Goal: Task Accomplishment & Management: Manage account settings

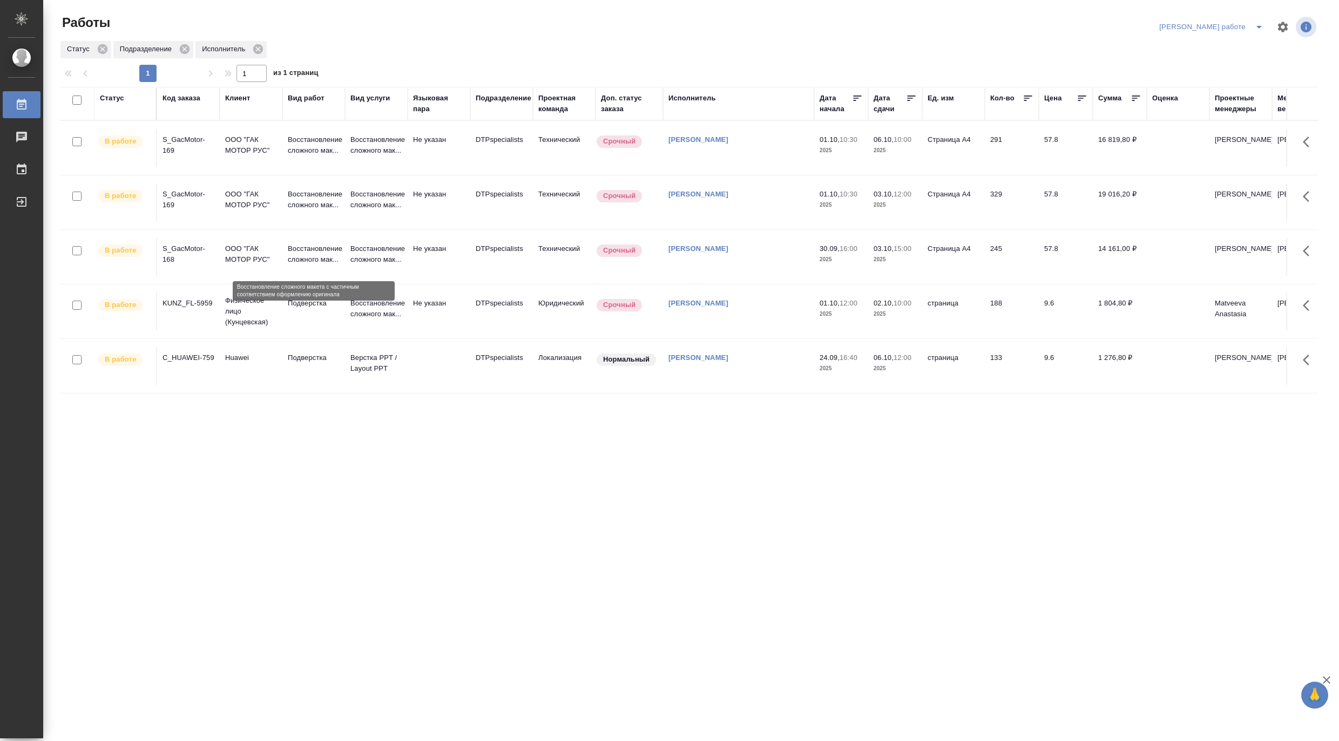
click at [305, 255] on p "Восстановление сложного мак..." at bounding box center [314, 255] width 52 height 22
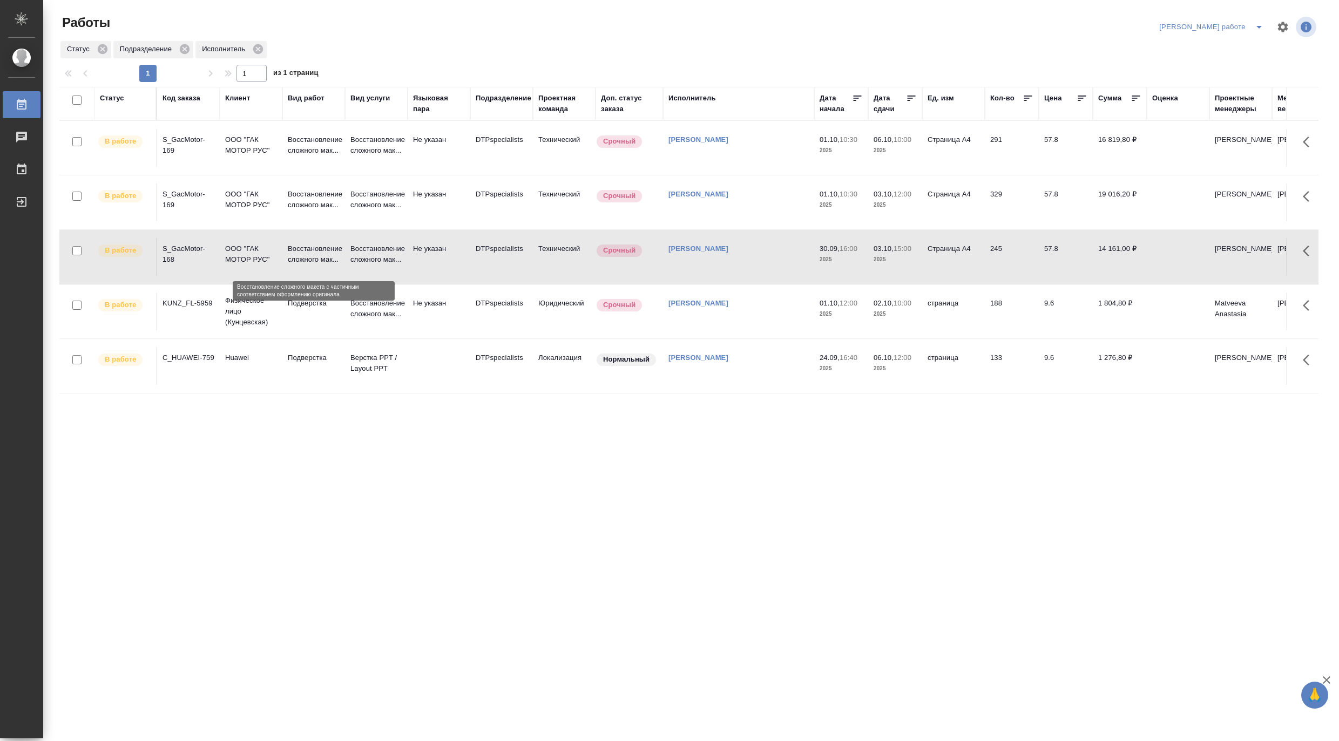
click at [305, 255] on p "Восстановление сложного мак..." at bounding box center [314, 255] width 52 height 22
click at [306, 203] on p "Восстановление сложного мак..." at bounding box center [314, 200] width 52 height 22
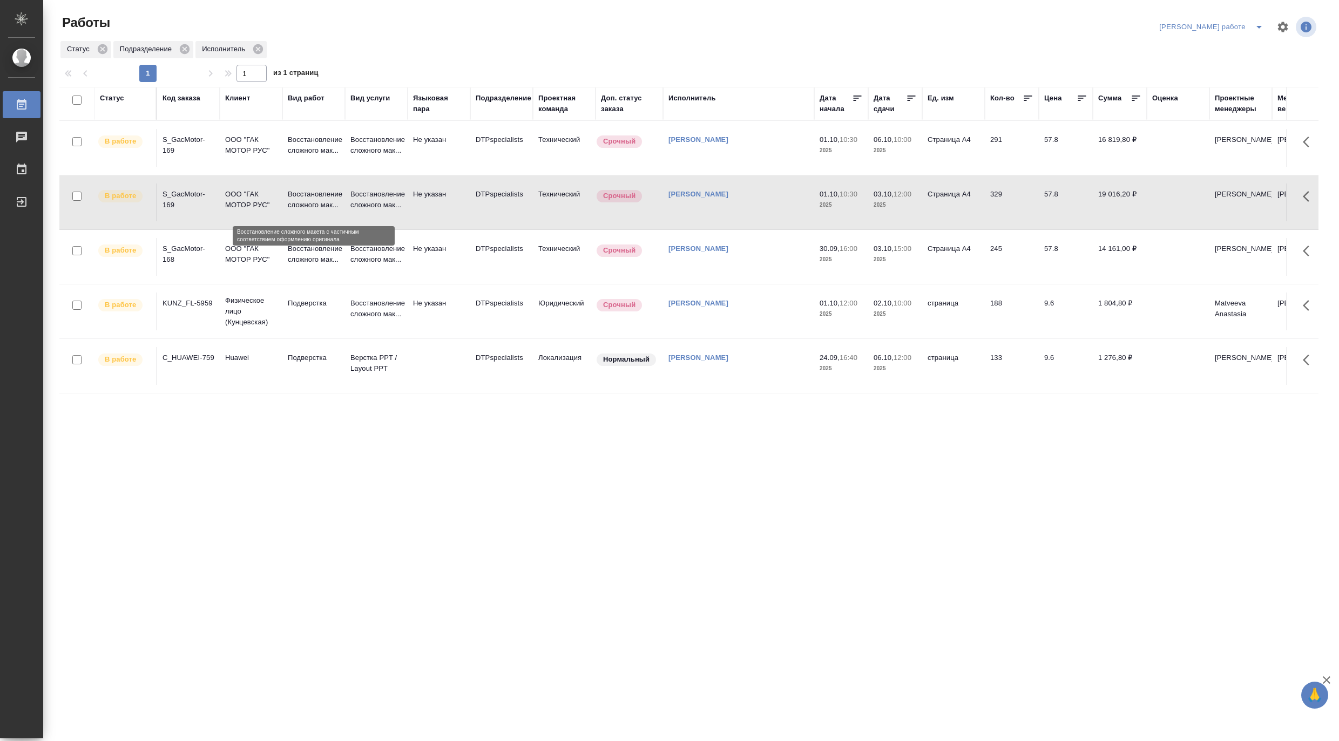
click at [306, 203] on p "Восстановление сложного мак..." at bounding box center [314, 200] width 52 height 22
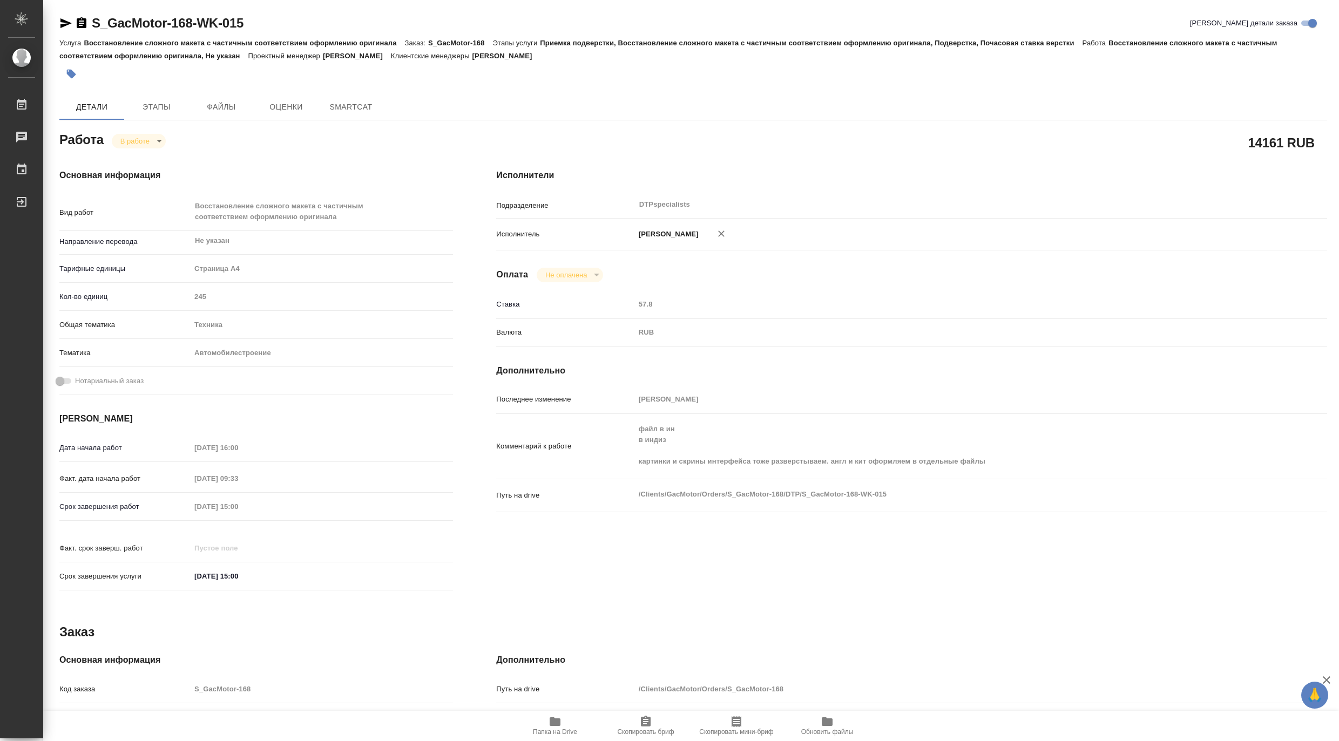
type textarea "x"
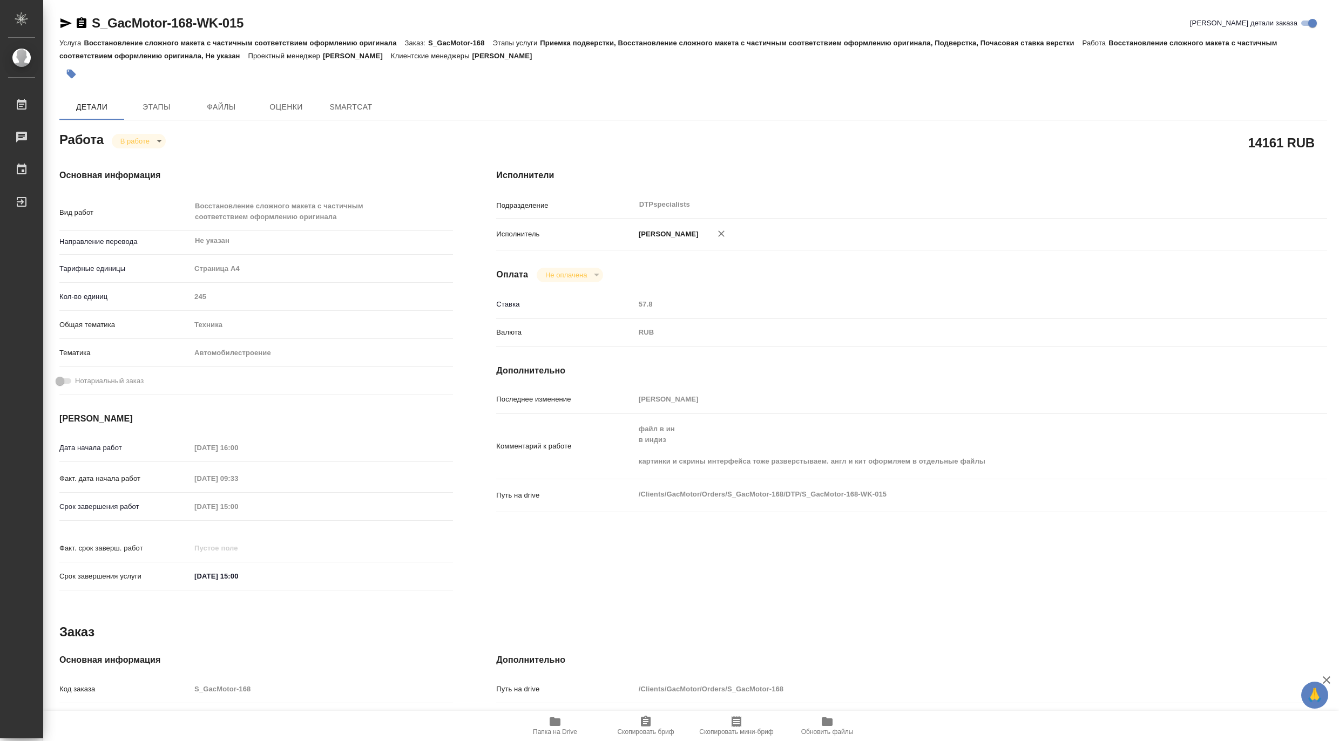
type textarea "x"
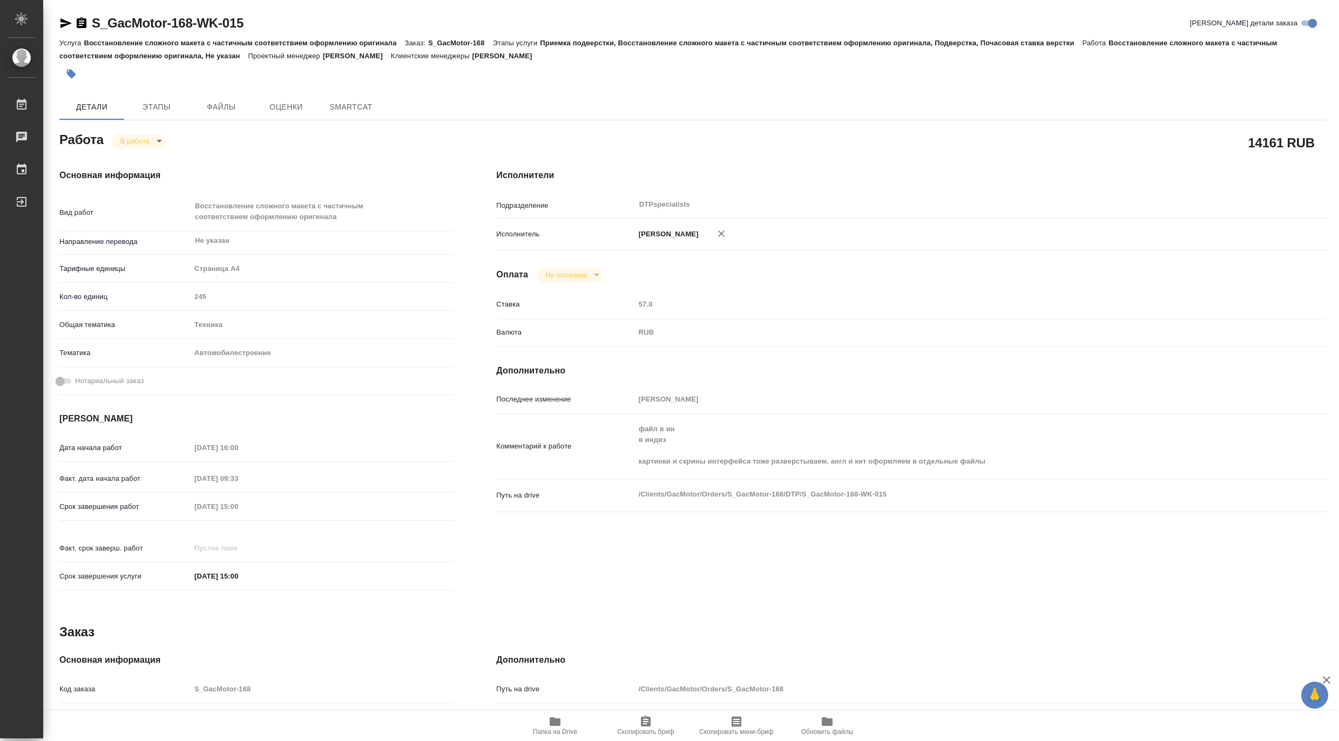
type textarea "x"
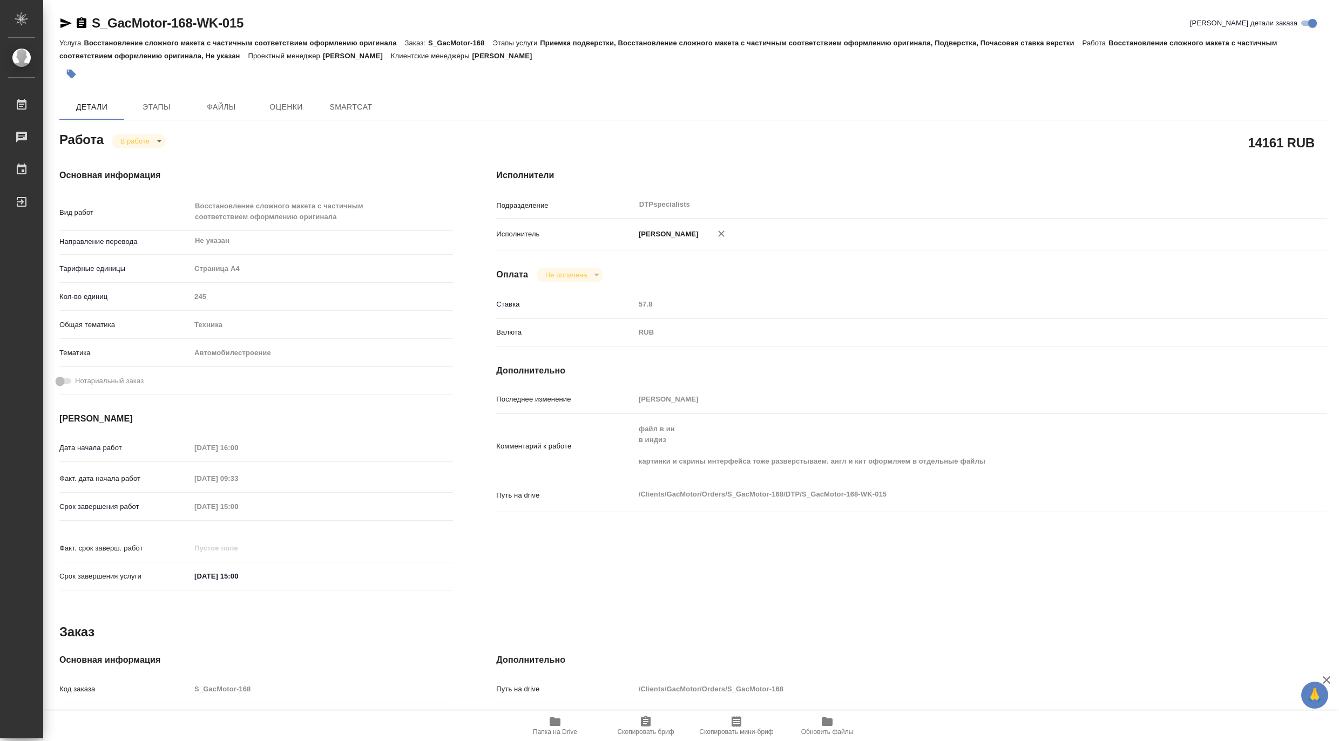
type textarea "x"
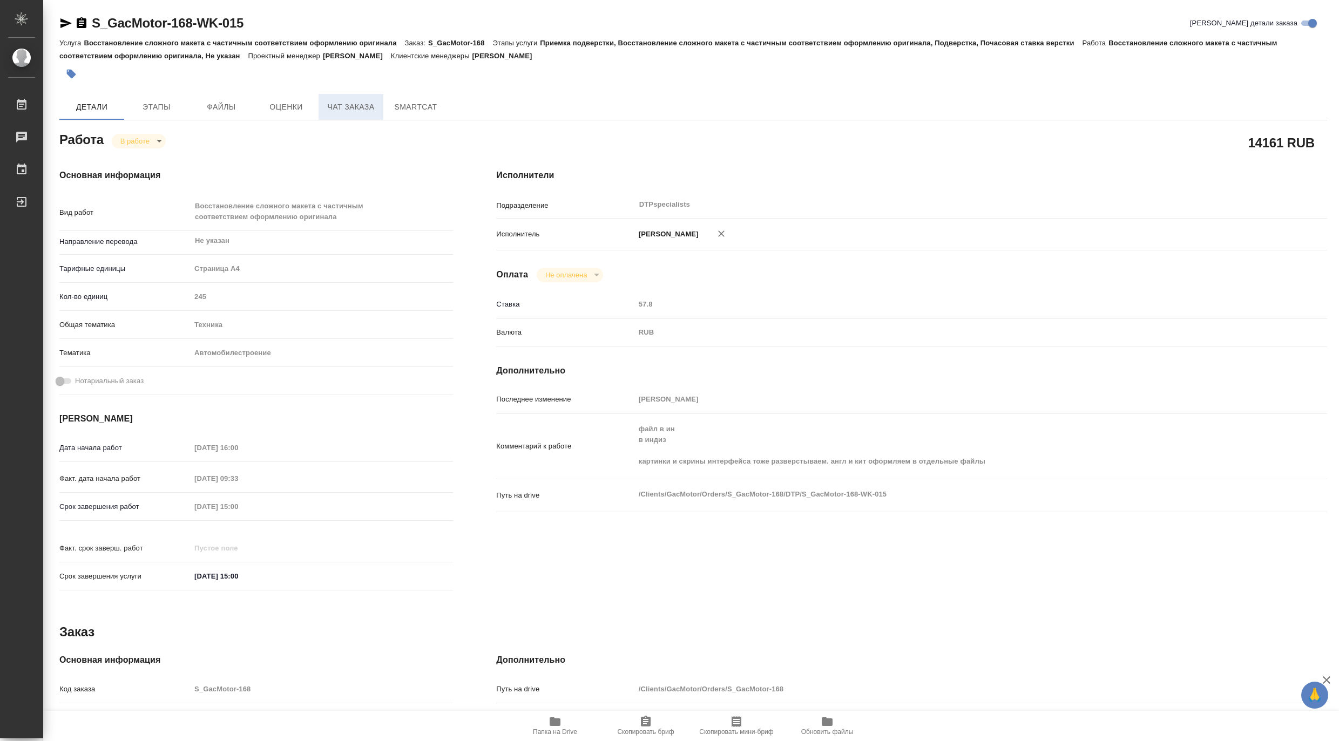
click at [335, 108] on span "Чат заказа" at bounding box center [351, 106] width 52 height 13
type textarea "x"
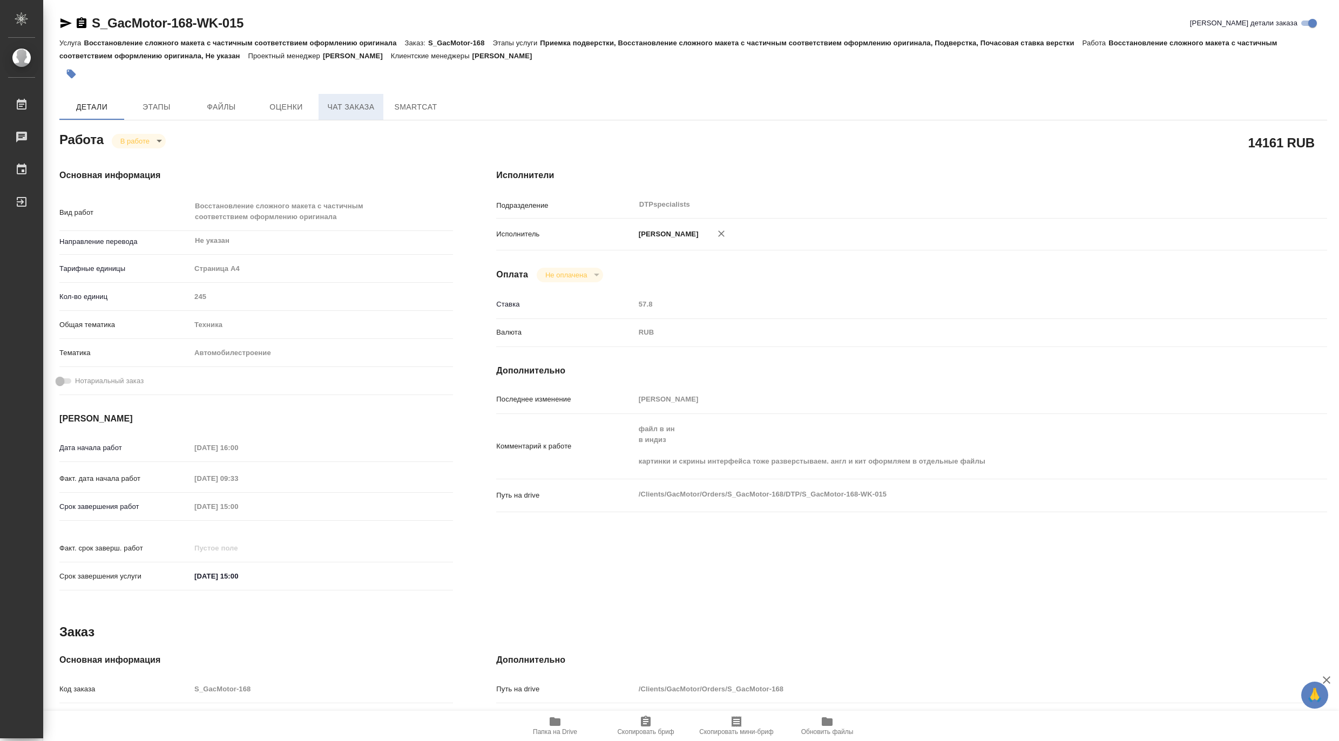
type textarea "x"
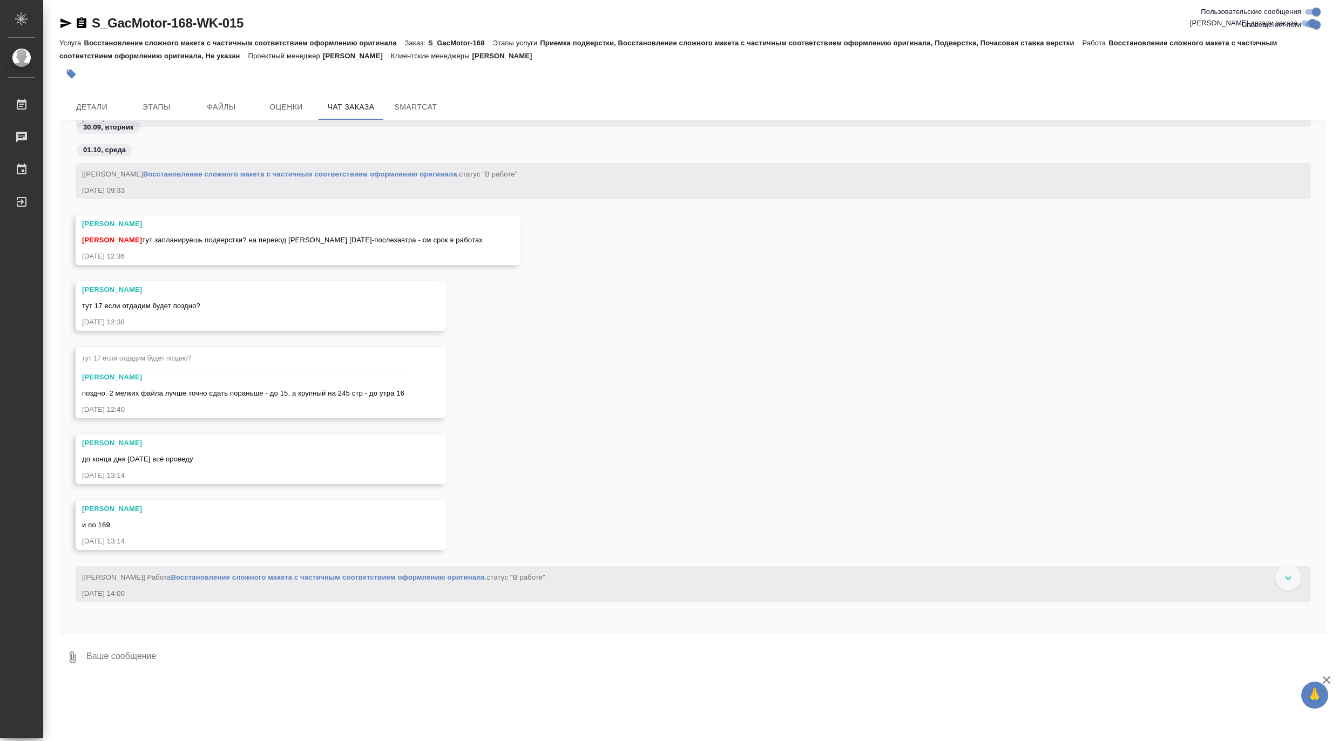
scroll to position [5016, 0]
click at [165, 104] on span "Этапы" at bounding box center [157, 106] width 52 height 13
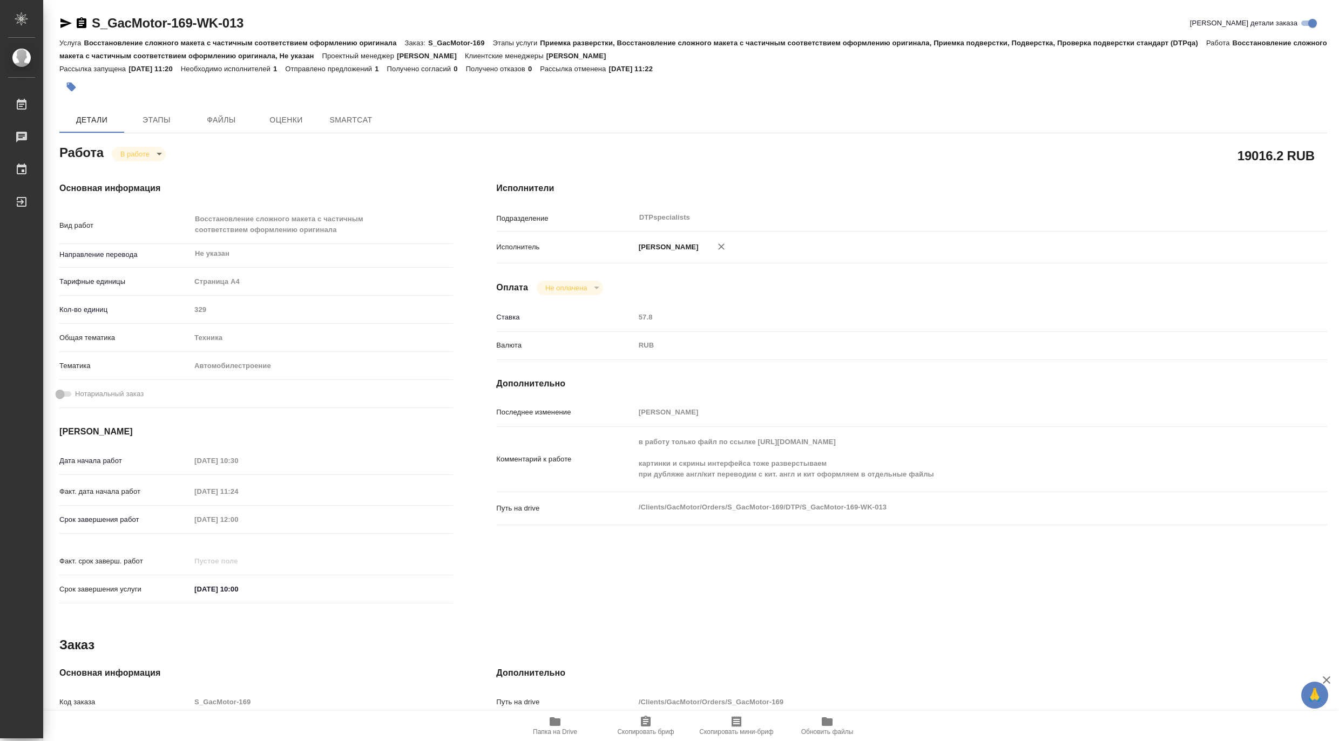
type textarea "x"
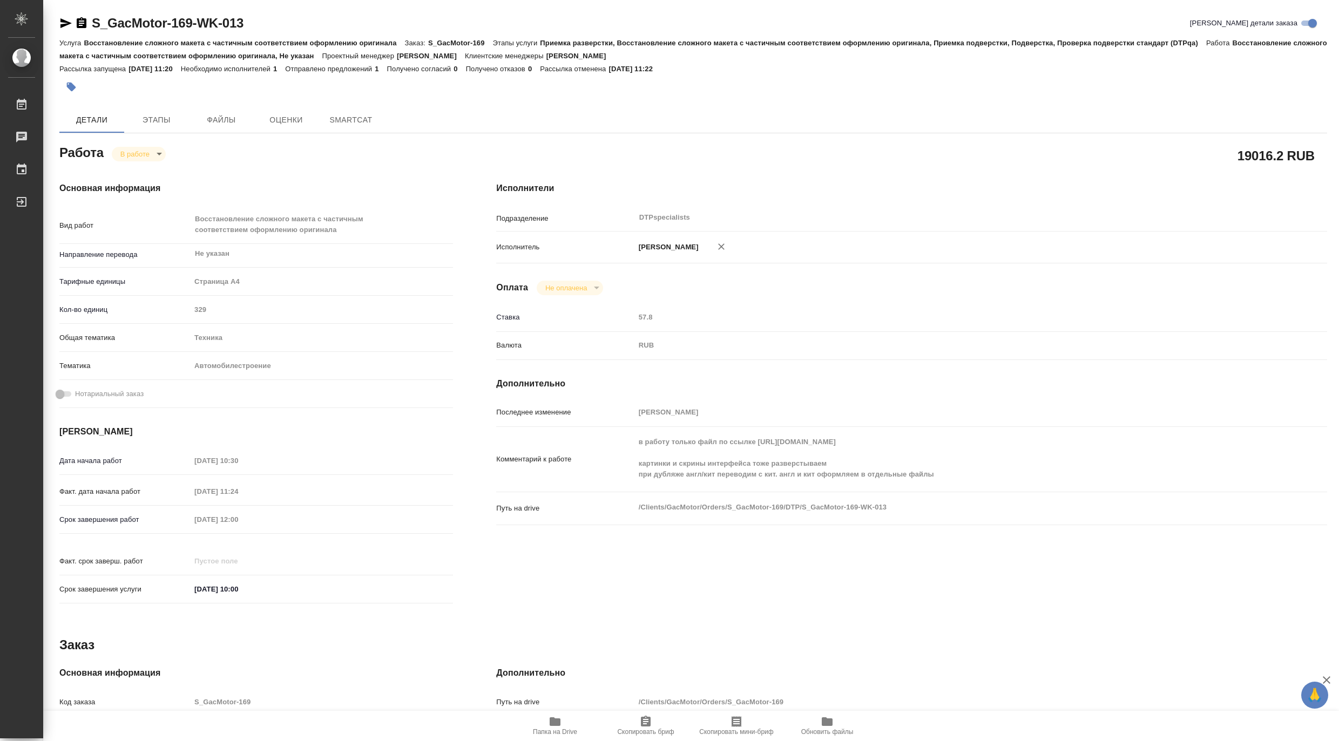
type textarea "x"
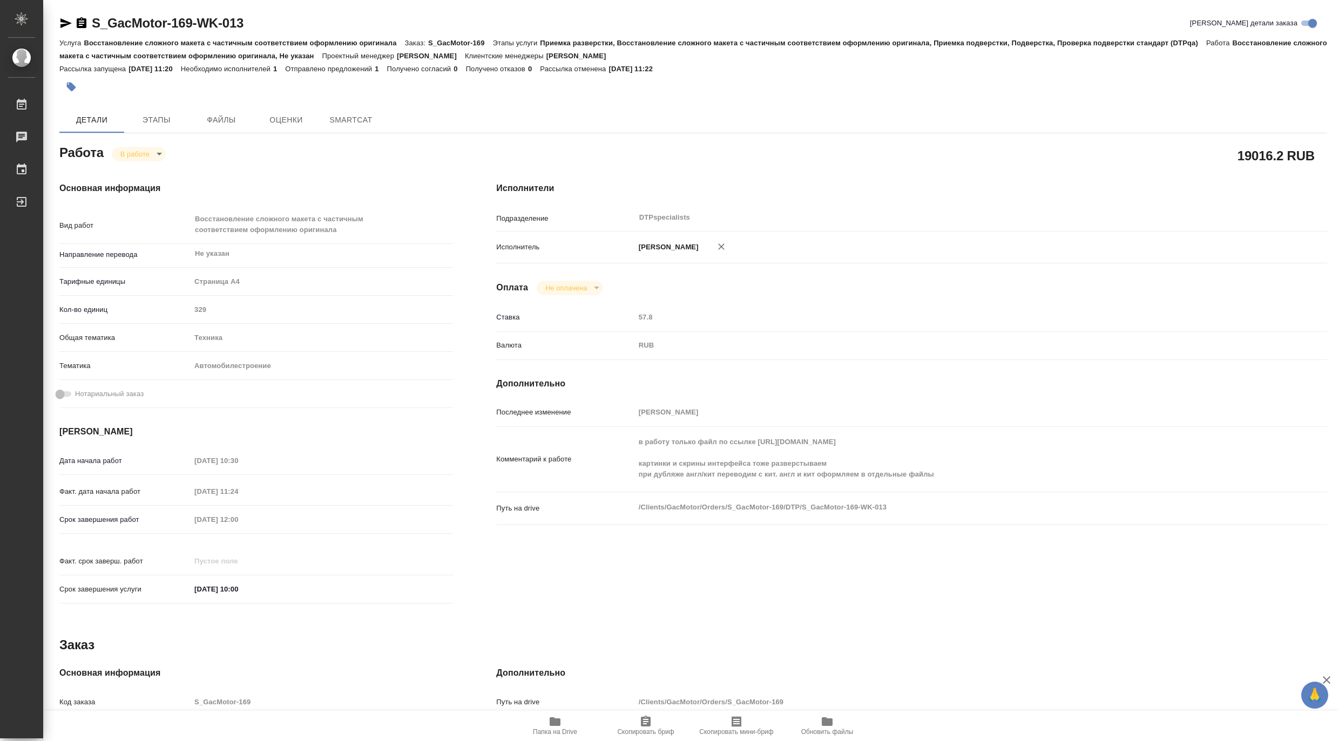
type textarea "x"
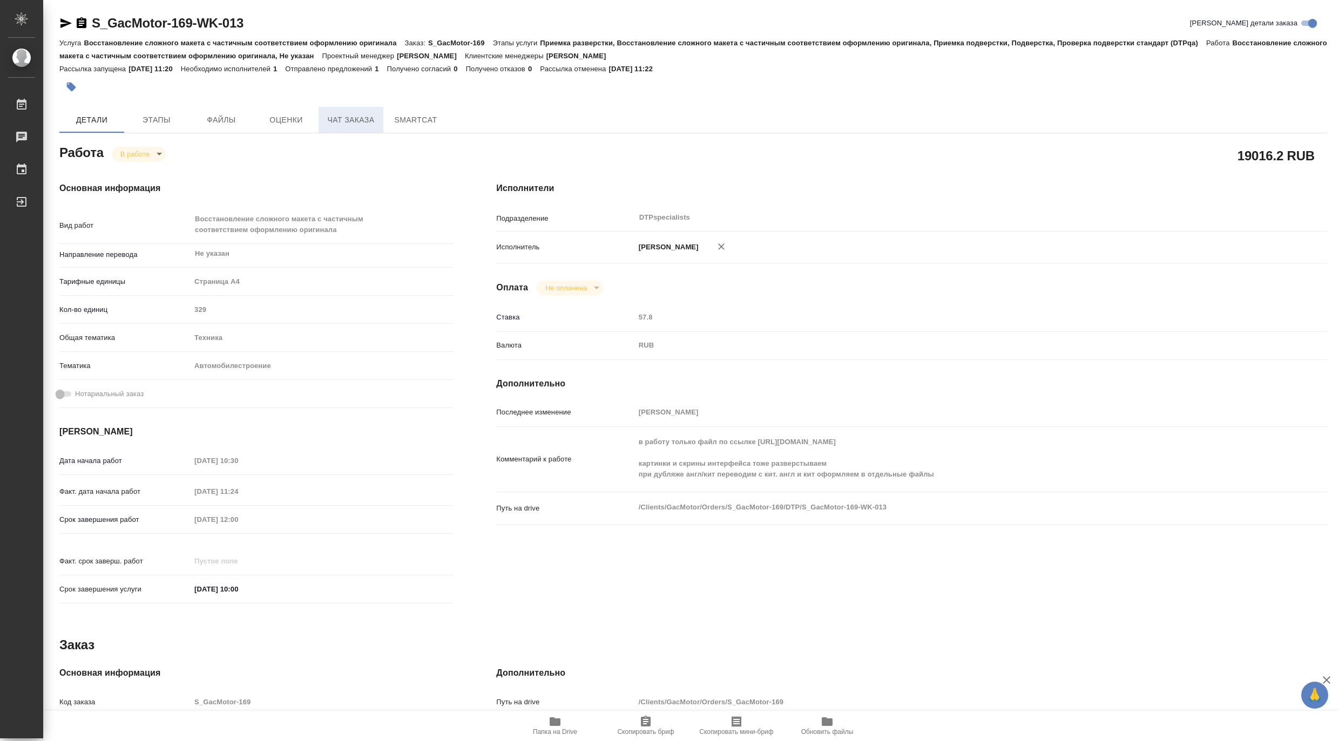
type textarea "x"
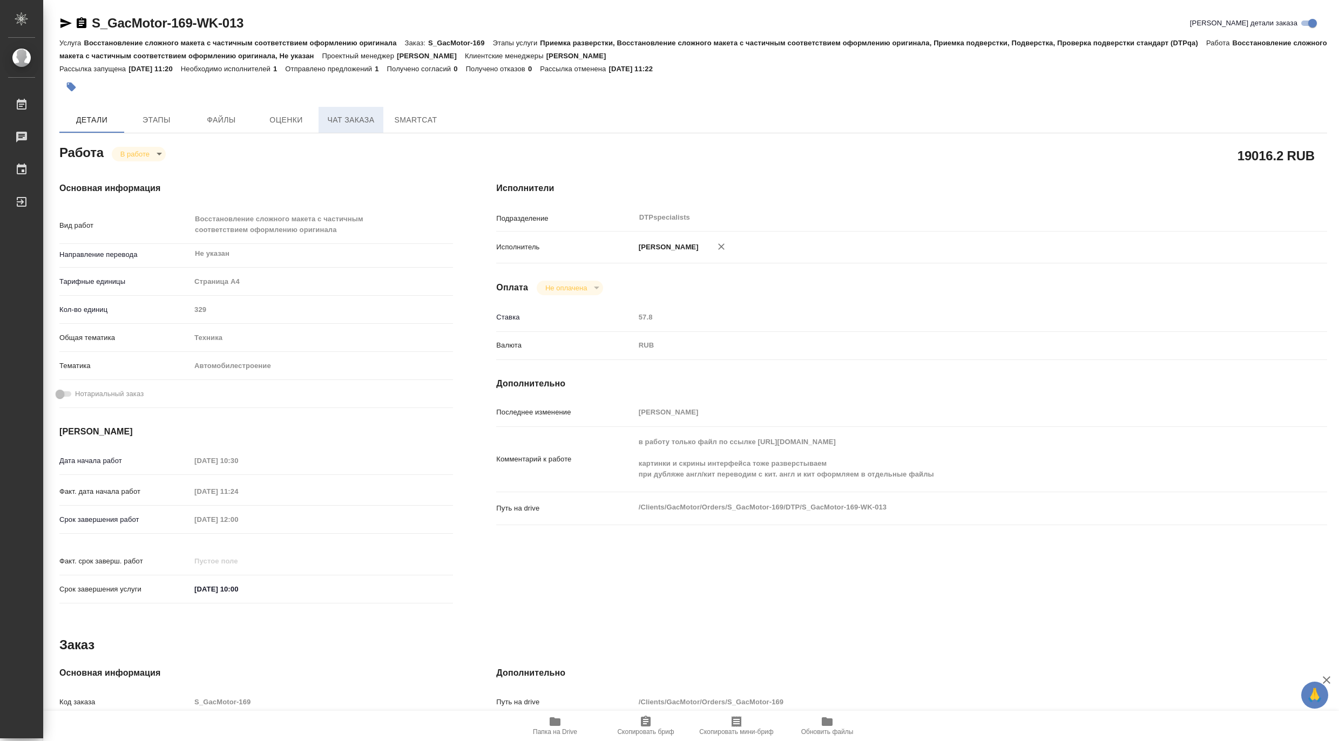
click at [359, 130] on button "Чат заказа" at bounding box center [351, 120] width 65 height 26
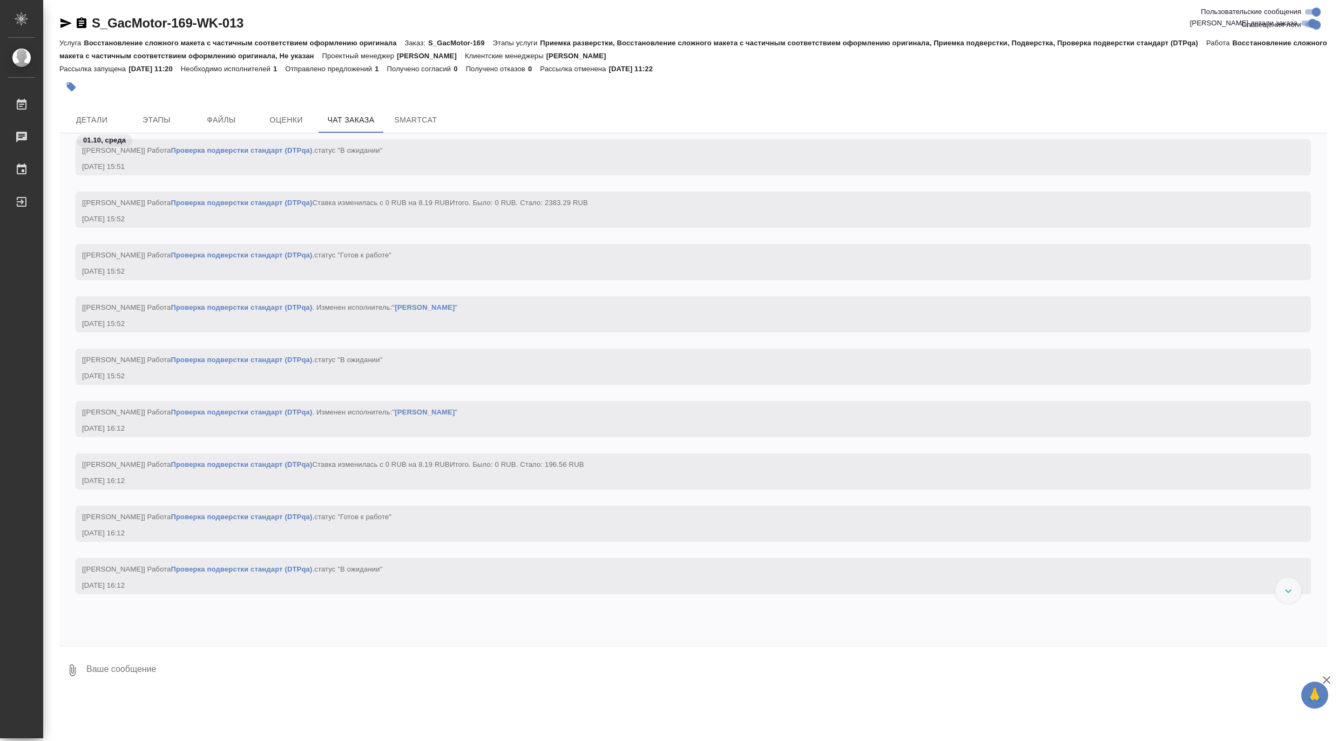
scroll to position [9094, 0]
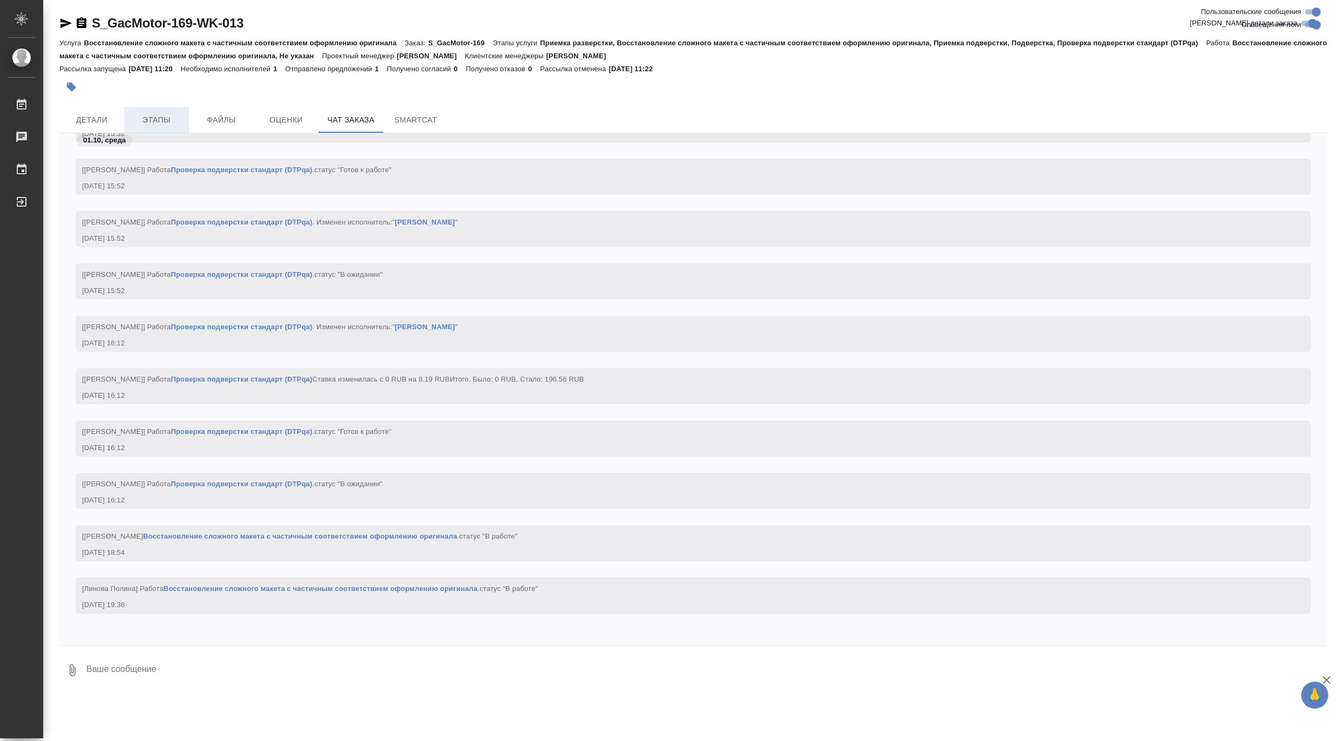
click at [157, 119] on span "Этапы" at bounding box center [157, 119] width 52 height 13
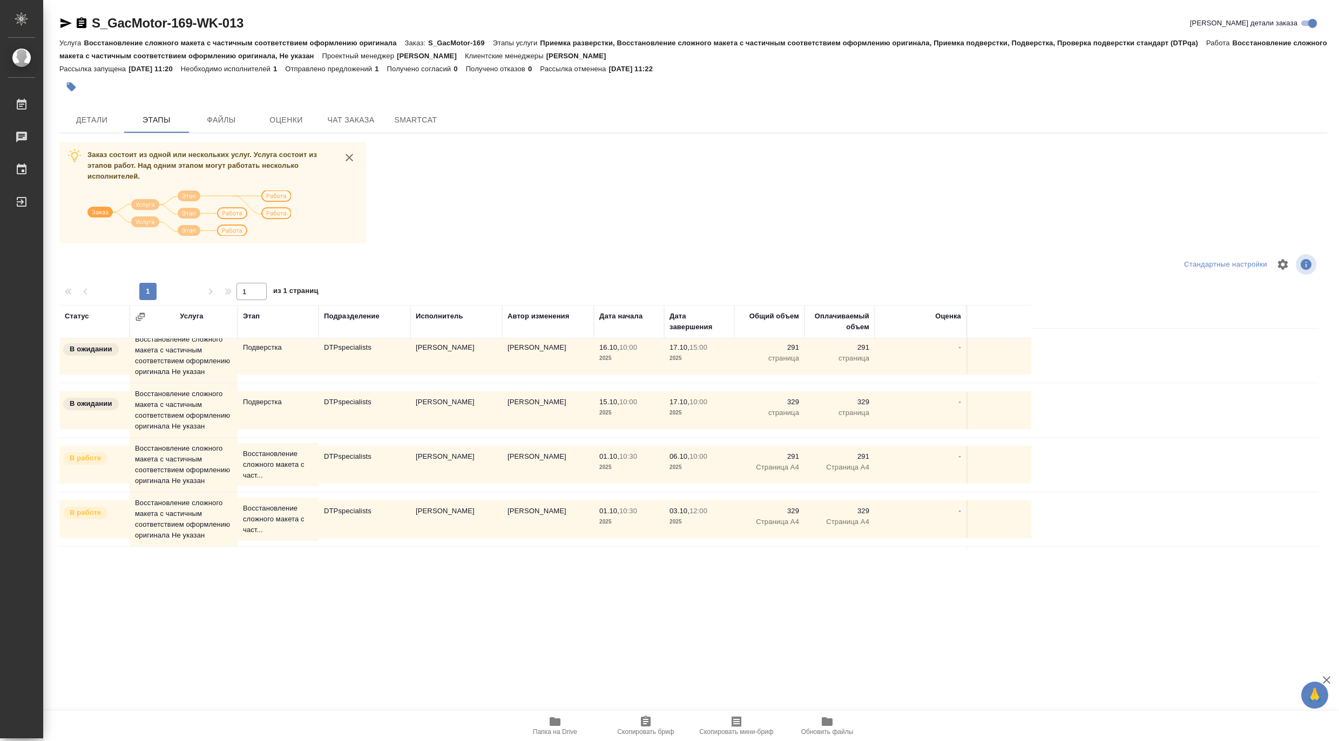
scroll to position [180, 0]
